Goal: Information Seeking & Learning: Learn about a topic

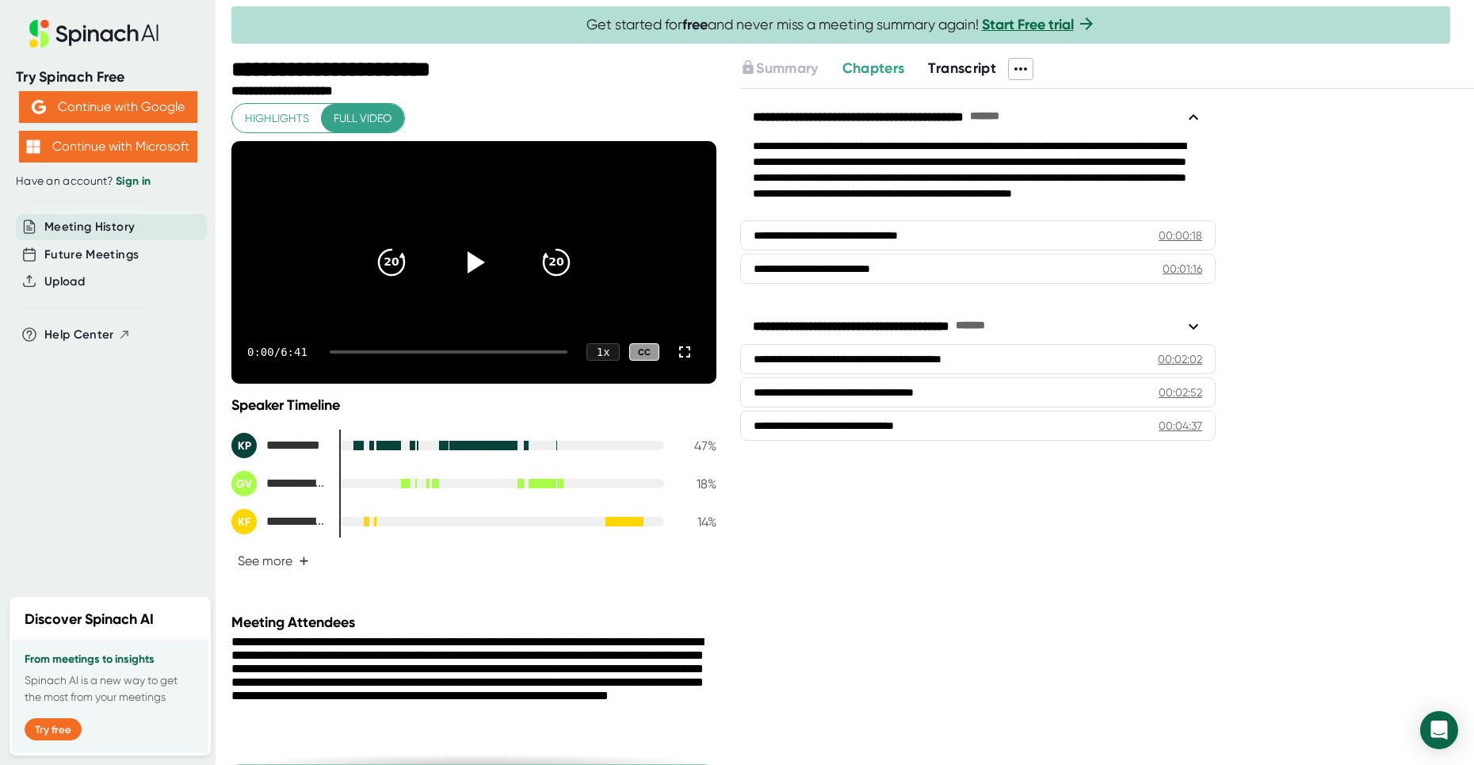
click at [1013, 63] on icon at bounding box center [1020, 68] width 19 height 19
click at [1395, 143] on div at bounding box center [737, 382] width 1474 height 765
click at [459, 281] on icon at bounding box center [474, 262] width 40 height 40
click at [365, 353] on div at bounding box center [449, 351] width 238 height 3
click at [369, 353] on div at bounding box center [449, 351] width 238 height 3
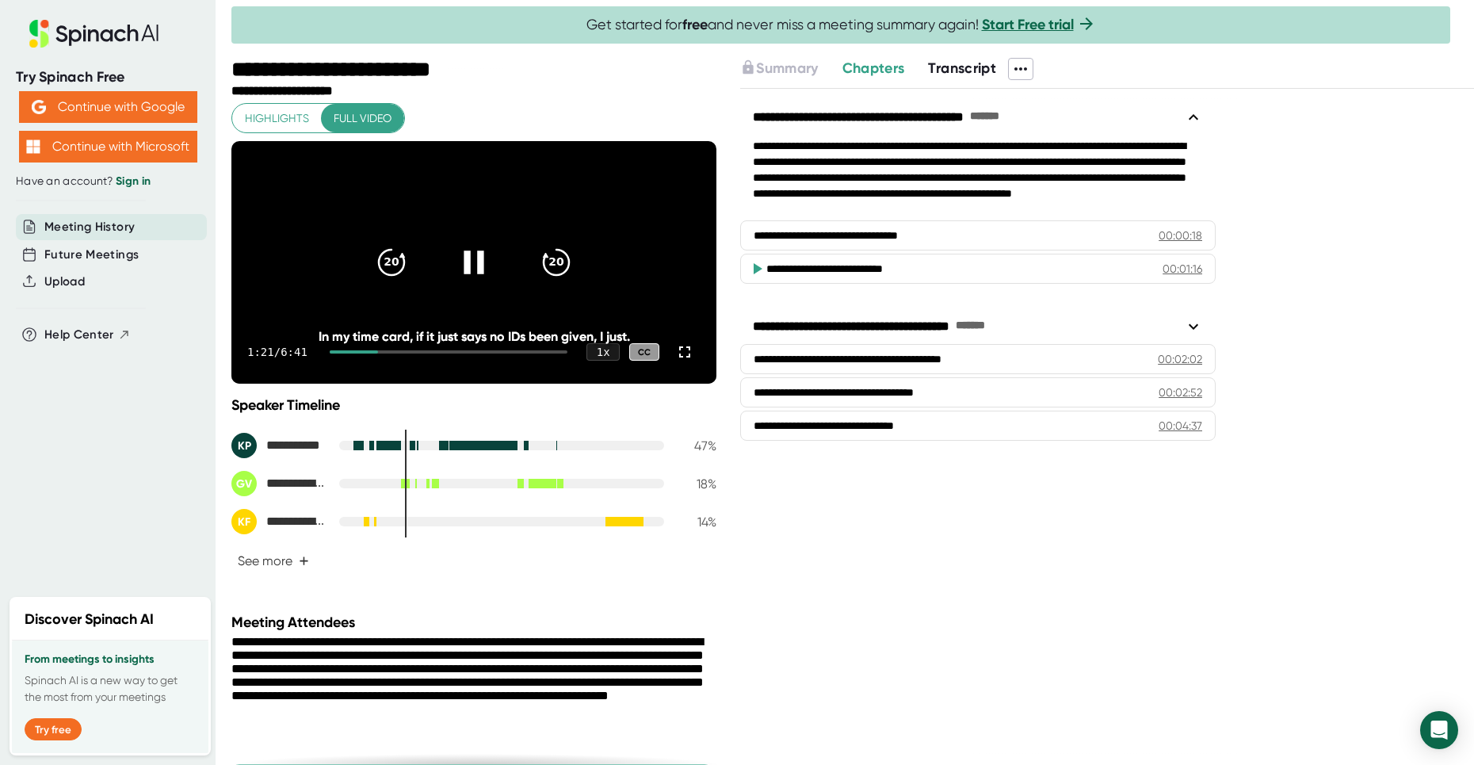
click at [426, 353] on div at bounding box center [449, 351] width 238 height 3
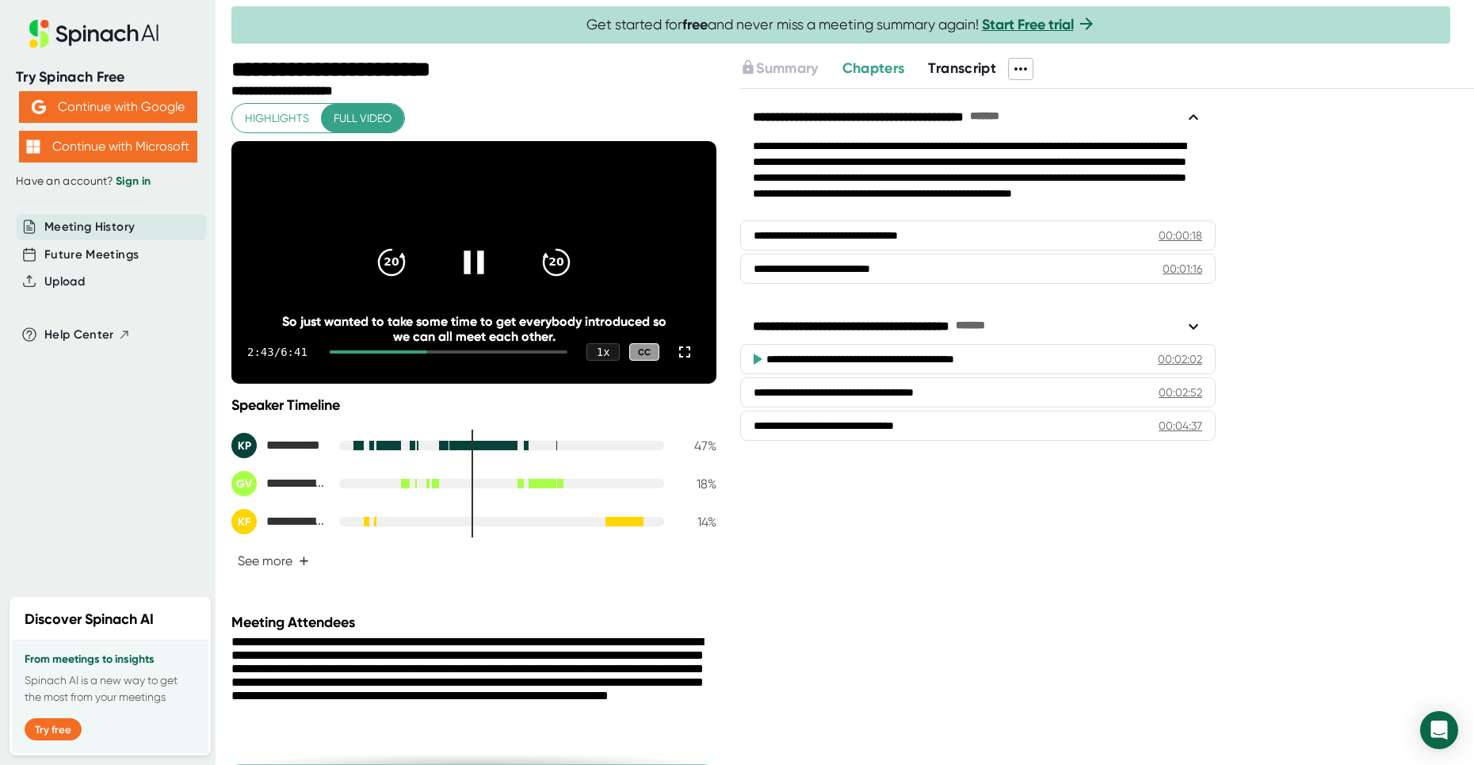
click at [472, 273] on icon at bounding box center [474, 262] width 40 height 40
click at [1017, 70] on icon at bounding box center [1020, 68] width 13 height 3
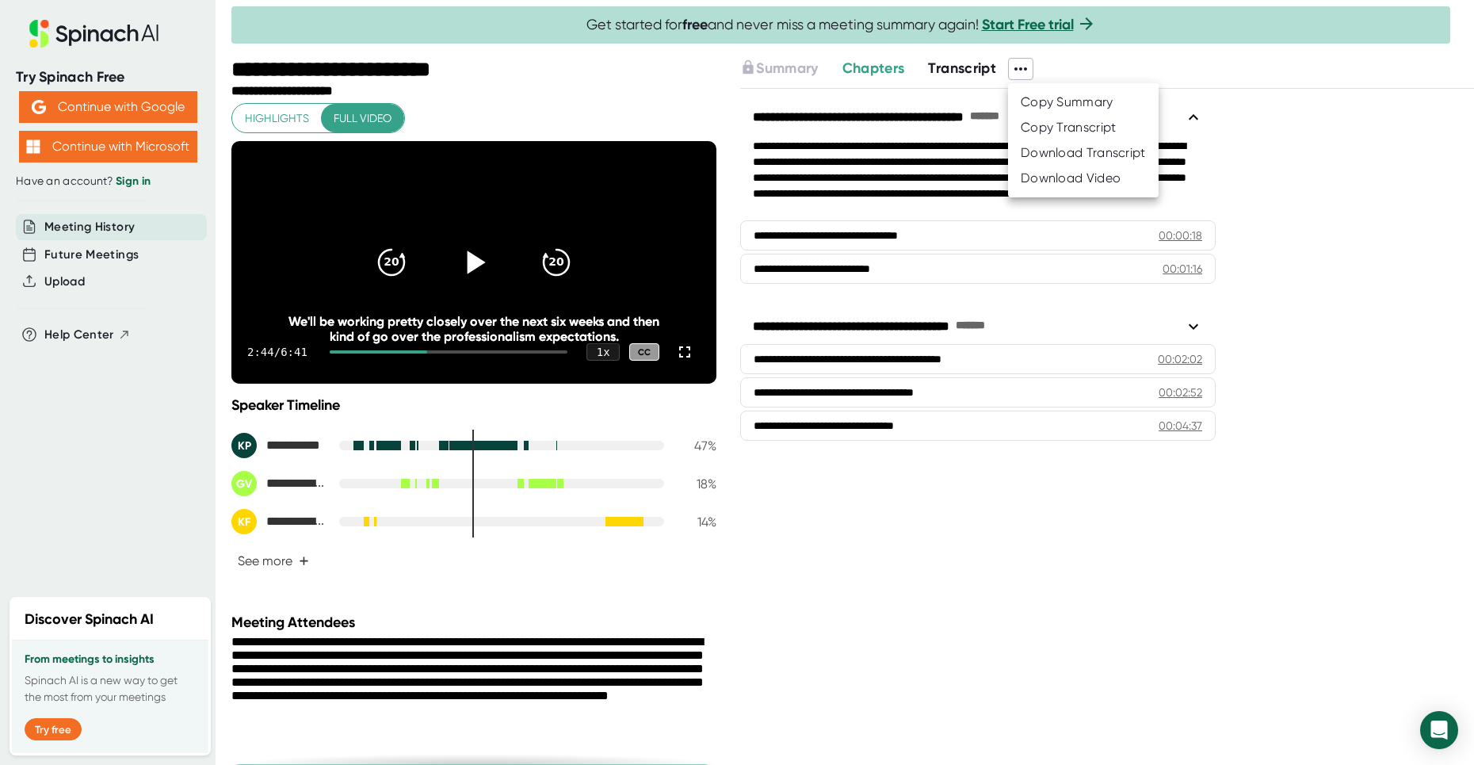
click at [1017, 70] on div at bounding box center [737, 382] width 1474 height 765
